Goal: Communication & Community: Answer question/provide support

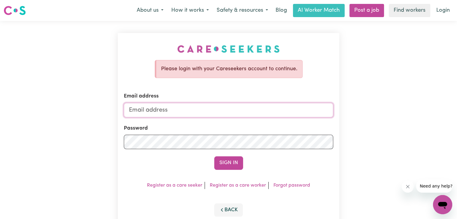
click at [202, 111] on input "Email address" at bounding box center [228, 110] width 209 height 14
type input "[EMAIL_ADDRESS][DOMAIN_NAME]"
click at [214, 157] on button "Sign In" at bounding box center [228, 163] width 29 height 13
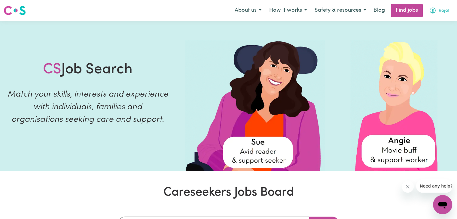
click at [445, 14] on span "Rajat" at bounding box center [444, 11] width 11 height 7
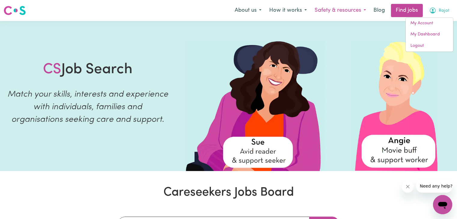
click at [344, 7] on button "Safety & resources" at bounding box center [340, 10] width 59 height 13
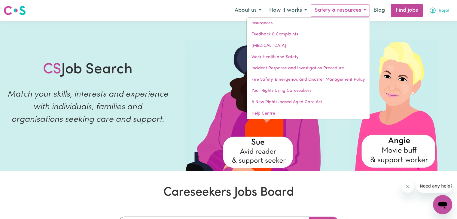
click at [439, 15] on button "Rajat" at bounding box center [439, 10] width 28 height 13
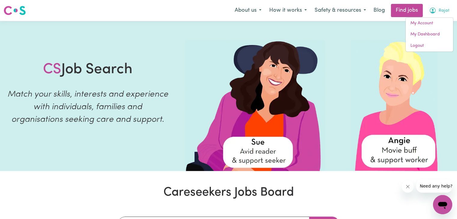
click at [445, 11] on span "Rajat" at bounding box center [444, 11] width 11 height 7
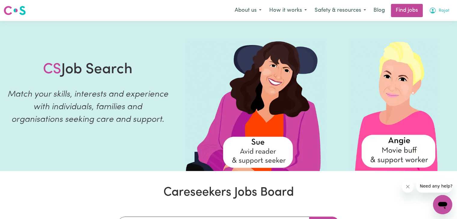
click at [439, 11] on span "Rajat" at bounding box center [444, 11] width 11 height 7
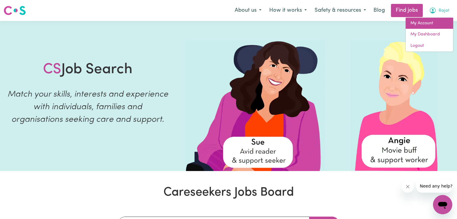
click at [428, 24] on link "My Account" at bounding box center [429, 23] width 47 height 11
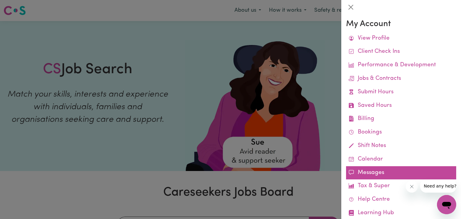
click at [391, 172] on link "Messages" at bounding box center [401, 173] width 110 height 14
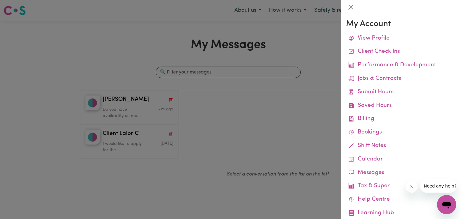
click at [131, 104] on div at bounding box center [230, 109] width 461 height 219
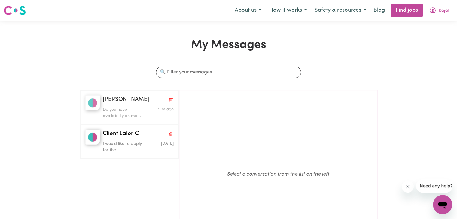
click at [131, 104] on div "[PERSON_NAME]" at bounding box center [138, 100] width 71 height 9
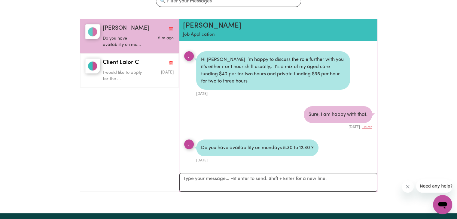
scroll to position [72, 0]
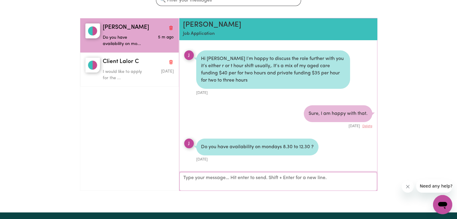
click at [283, 185] on textarea "Your reply" at bounding box center [278, 181] width 198 height 19
type textarea "Yes, I am available."
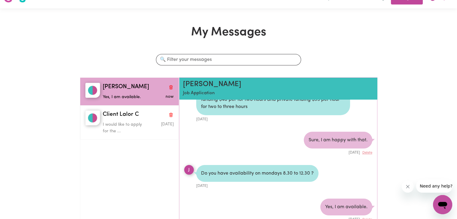
scroll to position [0, 0]
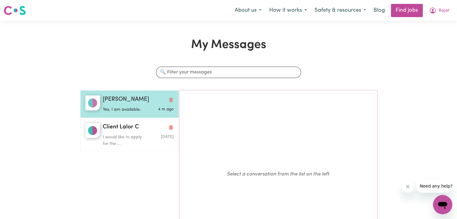
click at [144, 112] on p "Yes, I am available." at bounding box center [126, 110] width 47 height 7
